Goal: Task Accomplishment & Management: Use online tool/utility

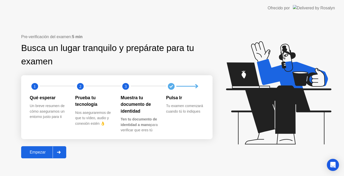
click at [66, 152] on button "Empezar" at bounding box center [43, 152] width 45 height 12
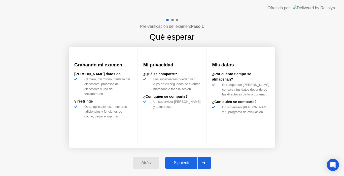
click at [182, 162] on div "Siguiente" at bounding box center [182, 162] width 31 height 5
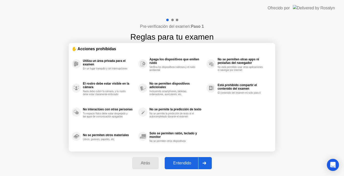
click at [182, 162] on div "Entendido" at bounding box center [182, 163] width 32 height 5
select select "**********"
select select "*******"
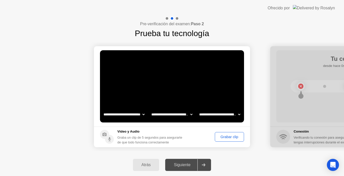
click at [227, 136] on div "Grabar clip" at bounding box center [230, 137] width 26 height 4
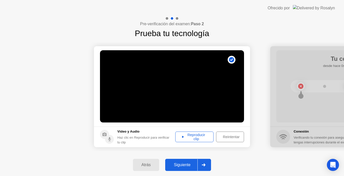
click at [191, 164] on div "Siguiente" at bounding box center [182, 164] width 31 height 5
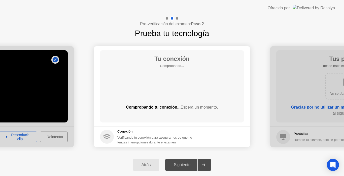
click at [191, 164] on div "Siguiente" at bounding box center [182, 164] width 31 height 5
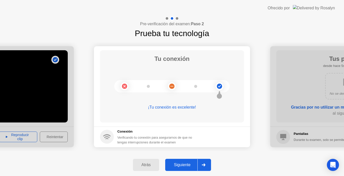
drag, startPoint x: 184, startPoint y: 171, endPoint x: 187, endPoint y: 168, distance: 4.3
click at [187, 168] on div "Atrás Siguiente" at bounding box center [172, 165] width 344 height 22
click at [187, 168] on button "Siguiente" at bounding box center [188, 165] width 46 height 12
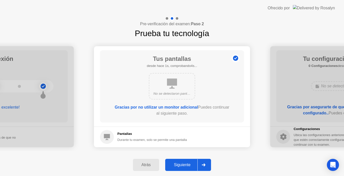
click at [187, 168] on button "Siguiente" at bounding box center [188, 165] width 46 height 12
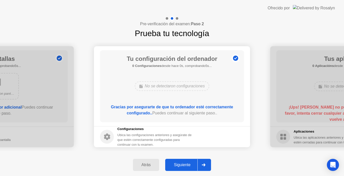
click at [187, 168] on button "Siguiente" at bounding box center [188, 165] width 46 height 12
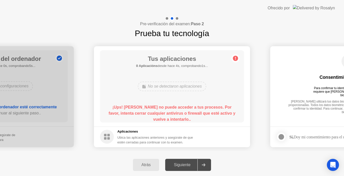
click at [180, 112] on b "¡Ups! [PERSON_NAME] no puede acceder a tus procesos. Por favor, intenta cerrar …" at bounding box center [172, 113] width 127 height 16
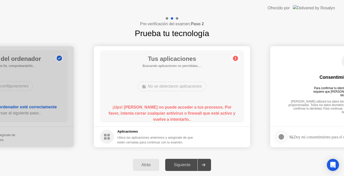
click at [180, 112] on b "¡Ups! [PERSON_NAME] no puede acceder a tus procesos. Por favor, intenta cerrar …" at bounding box center [172, 113] width 127 height 16
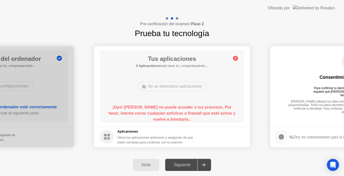
click at [180, 112] on b "¡Ups! [PERSON_NAME] no puede acceder a tus procesos. Por favor, intenta cerrar …" at bounding box center [172, 113] width 127 height 16
click at [237, 59] on circle at bounding box center [235, 57] width 5 height 5
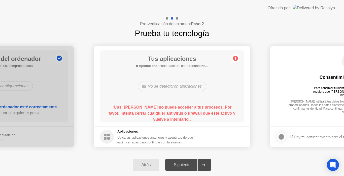
click at [280, 137] on div at bounding box center [282, 137] width 6 height 6
drag, startPoint x: 315, startPoint y: 111, endPoint x: 237, endPoint y: 98, distance: 79.8
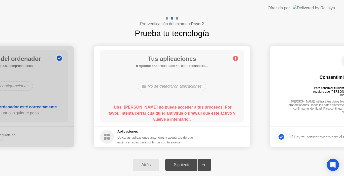
drag, startPoint x: 306, startPoint y: 131, endPoint x: 265, endPoint y: 129, distance: 41.1
click at [332, 164] on icon "Open Intercom Messenger" at bounding box center [333, 164] width 6 height 7
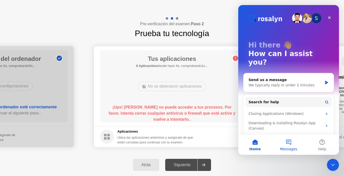
click at [296, 144] on button "Messages" at bounding box center [289, 144] width 34 height 20
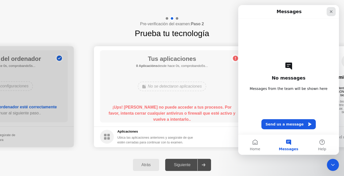
click at [331, 13] on icon "Close" at bounding box center [332, 12] width 4 height 4
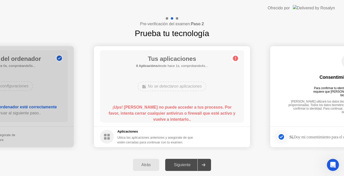
drag, startPoint x: 312, startPoint y: 125, endPoint x: 233, endPoint y: 118, distance: 79.5
click at [181, 108] on b "¡Ups! [PERSON_NAME] no puede acceder a tus procesos. Por favor, intenta cerrar …" at bounding box center [172, 113] width 127 height 16
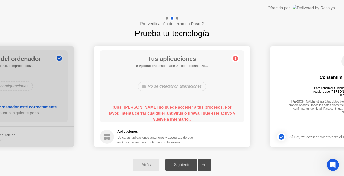
click at [181, 108] on b "¡Ups! [PERSON_NAME] no puede acceder a tus procesos. Por favor, intenta cerrar …" at bounding box center [172, 113] width 127 height 16
